Goal: Task Accomplishment & Management: Manage account settings

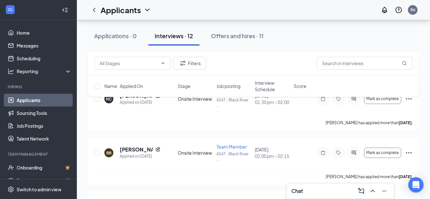
scroll to position [320, 0]
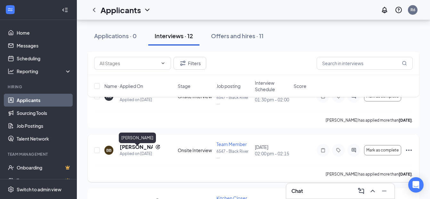
click at [131, 150] on h5 "[PERSON_NAME]" at bounding box center [136, 146] width 33 height 7
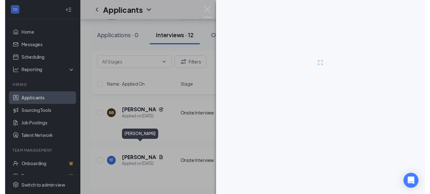
scroll to position [320, 0]
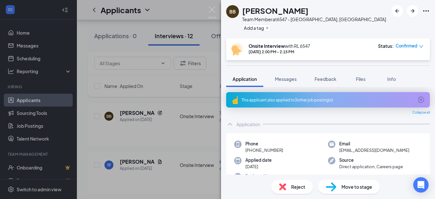
click at [187, 127] on div "BB [PERSON_NAME] Team Member at [STREET_ADDRESS] Add a tag Onsite Interview wit…" at bounding box center [217, 99] width 435 height 199
click at [212, 11] on img at bounding box center [212, 12] width 8 height 12
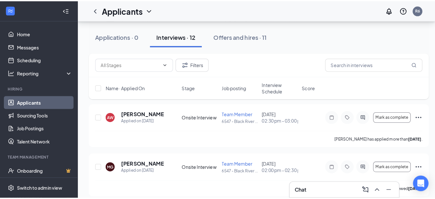
scroll to position [160, 0]
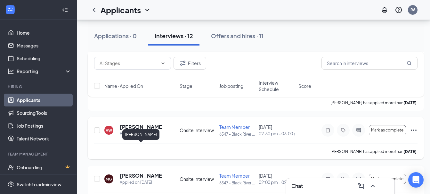
click at [130, 130] on h5 "[PERSON_NAME]" at bounding box center [141, 126] width 43 height 7
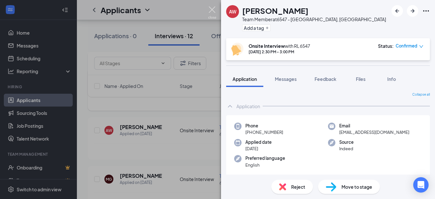
drag, startPoint x: 212, startPoint y: 9, endPoint x: 197, endPoint y: 117, distance: 109.0
click at [212, 9] on img at bounding box center [212, 12] width 8 height 12
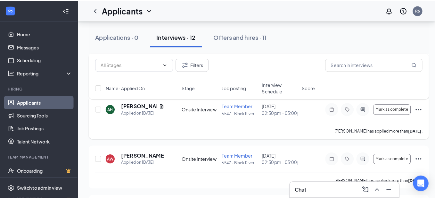
scroll to position [95, 0]
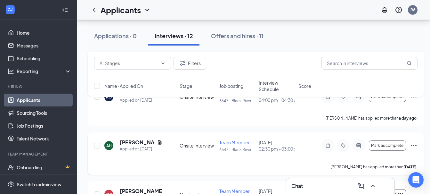
click at [415, 149] on icon "Ellipses" at bounding box center [414, 146] width 8 height 8
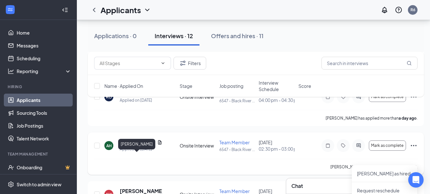
click at [151, 146] on h5 "[PERSON_NAME]" at bounding box center [137, 142] width 35 height 7
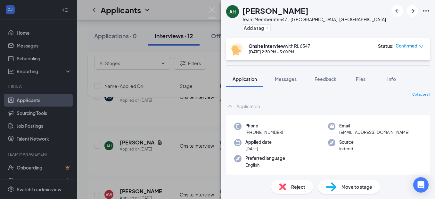
click at [160, 158] on div "AH [PERSON_NAME] Team Member at 6547 - [GEOGRAPHIC_DATA], [GEOGRAPHIC_DATA] Add…" at bounding box center [217, 99] width 435 height 199
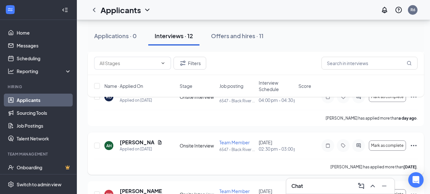
click at [160, 144] on icon "Document" at bounding box center [160, 142] width 4 height 4
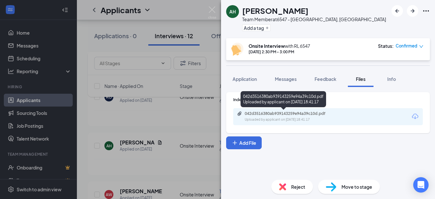
click at [285, 113] on div "042d3516380ab939143259e94a39c10d.pdf" at bounding box center [290, 113] width 90 height 5
